Goal: Information Seeking & Learning: Learn about a topic

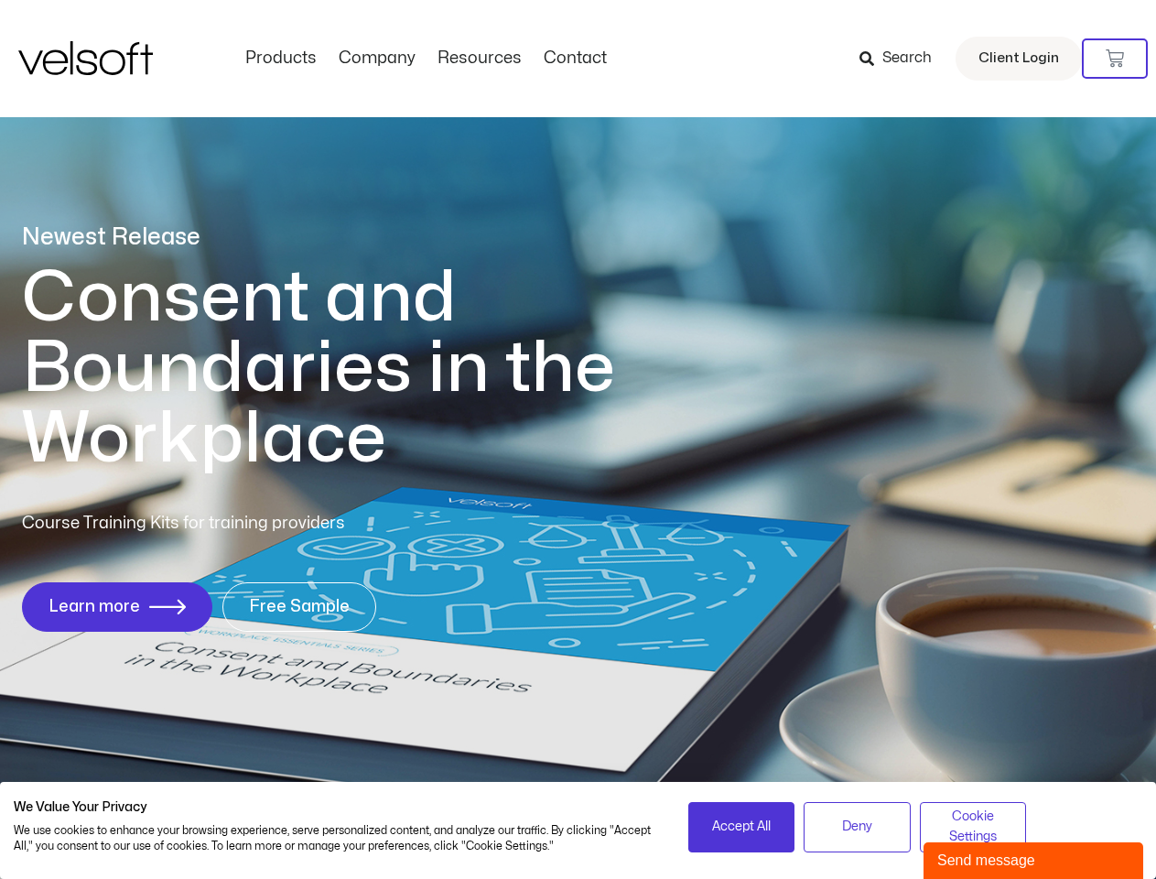
click at [578, 439] on h1 "Consent and Boundaries in the Workplace" at bounding box center [356, 369] width 668 height 212
